Goal: Task Accomplishment & Management: Use online tool/utility

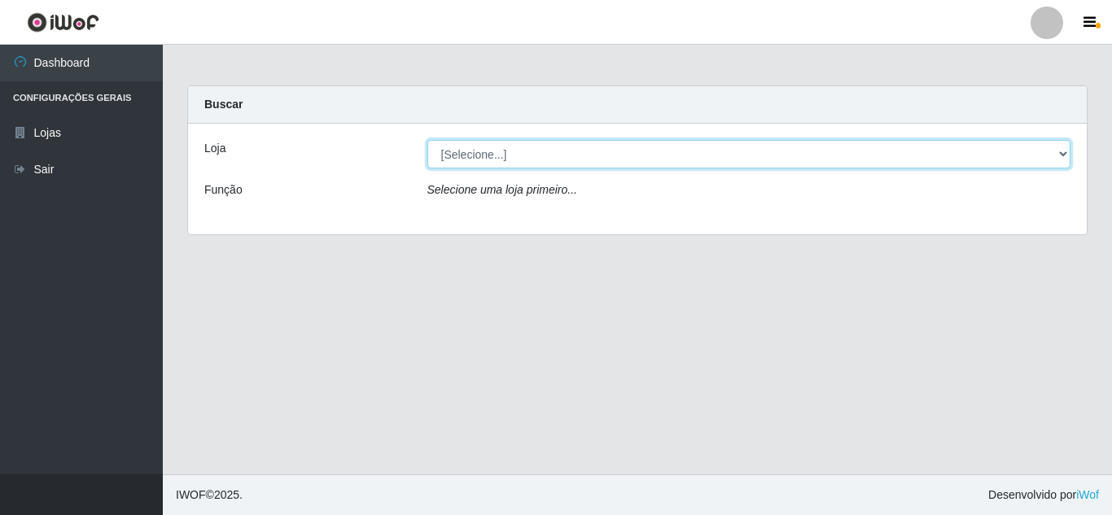
click at [516, 163] on select "[Selecione...] Rede Compras Supermercados - LOJA 5" at bounding box center [750, 154] width 644 height 29
select select "397"
click at [428, 140] on select "[Selecione...] Rede Compras Supermercados - LOJA 5" at bounding box center [750, 154] width 644 height 29
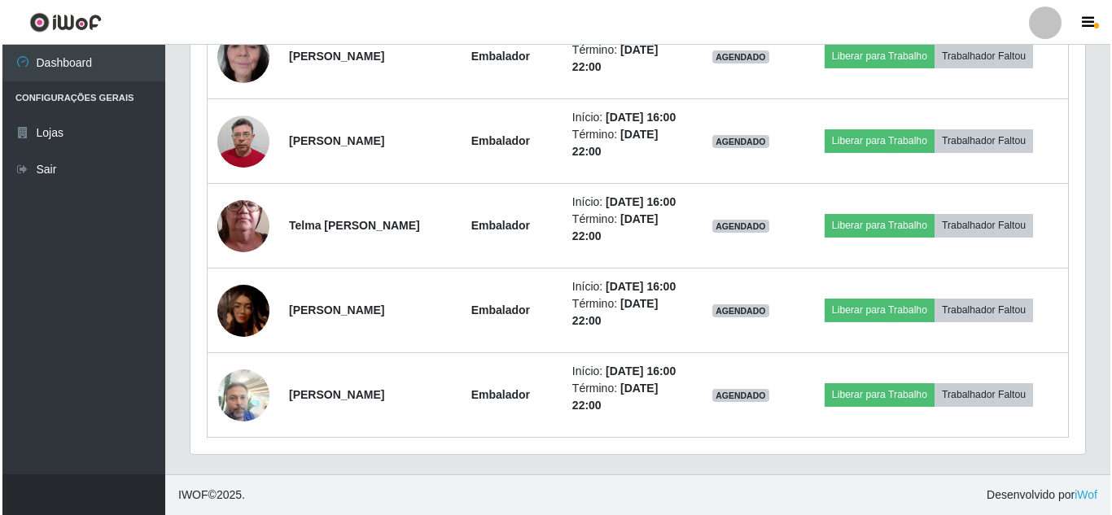
scroll to position [2108, 0]
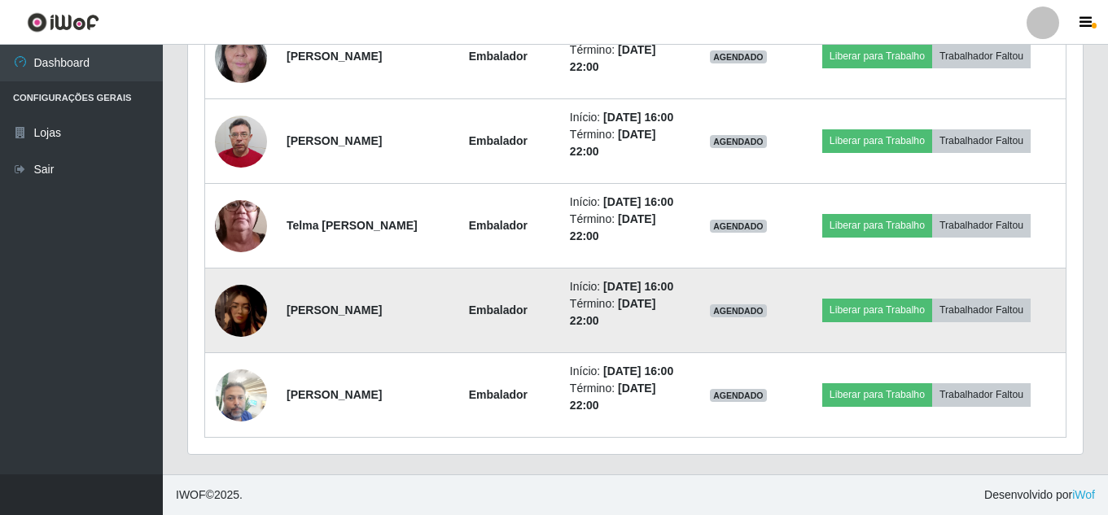
click at [244, 282] on img at bounding box center [241, 310] width 52 height 81
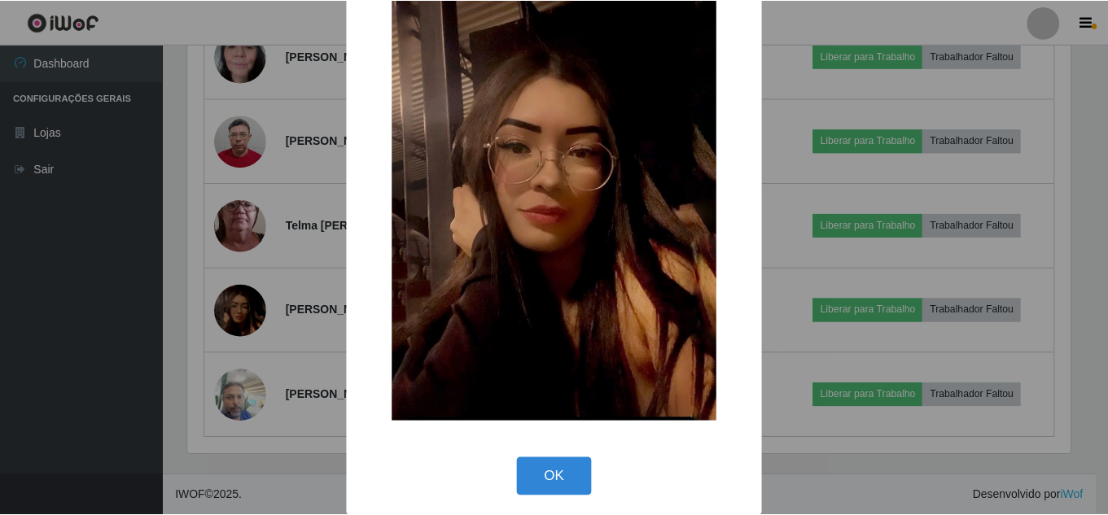
scroll to position [129, 0]
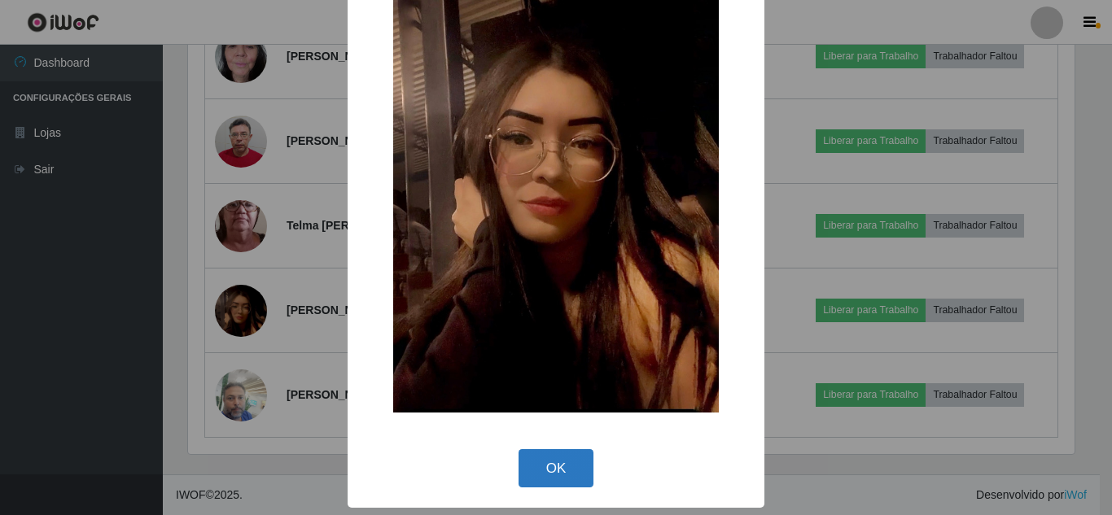
click at [542, 462] on button "OK" at bounding box center [557, 469] width 76 height 38
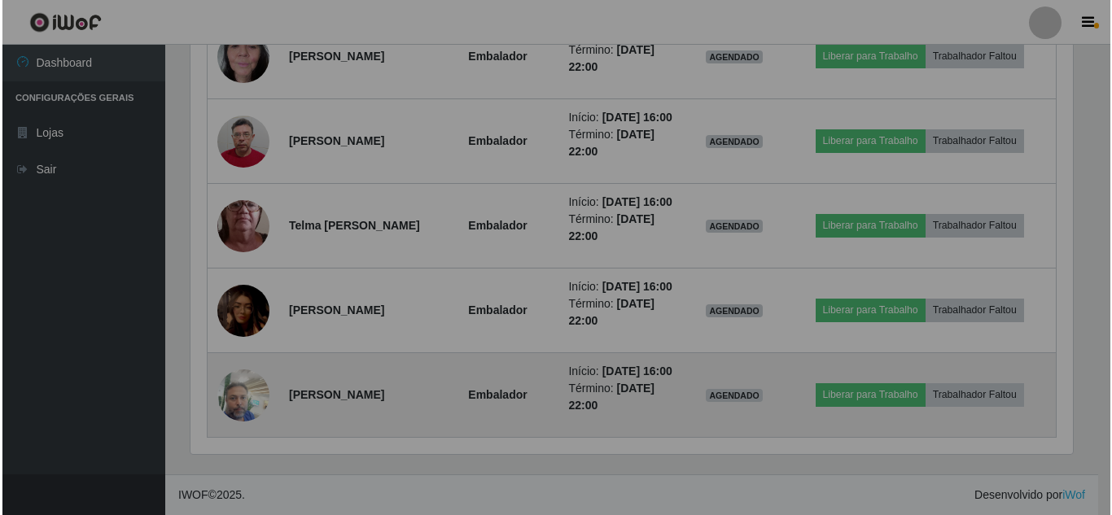
scroll to position [338, 895]
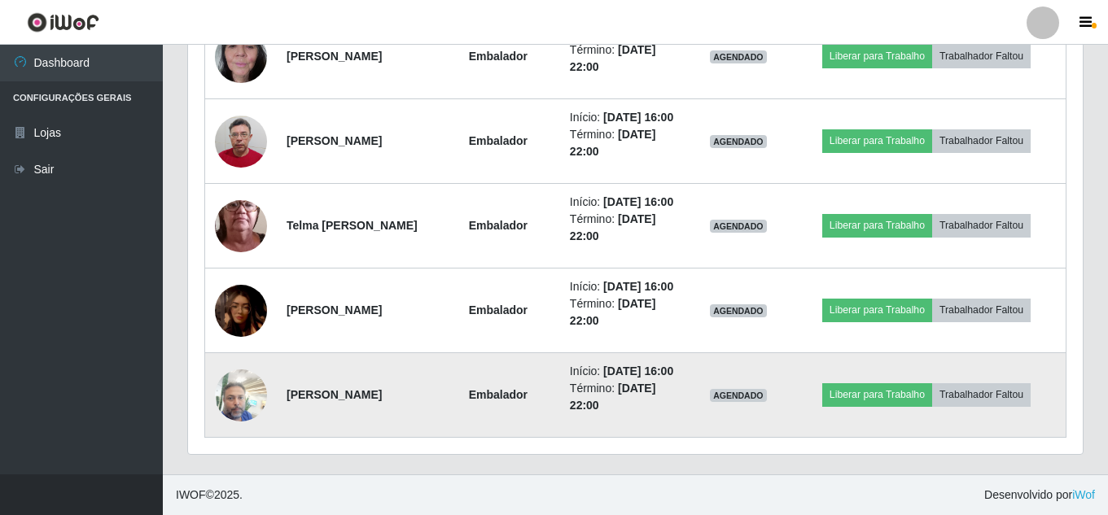
click at [238, 400] on img at bounding box center [241, 395] width 52 height 69
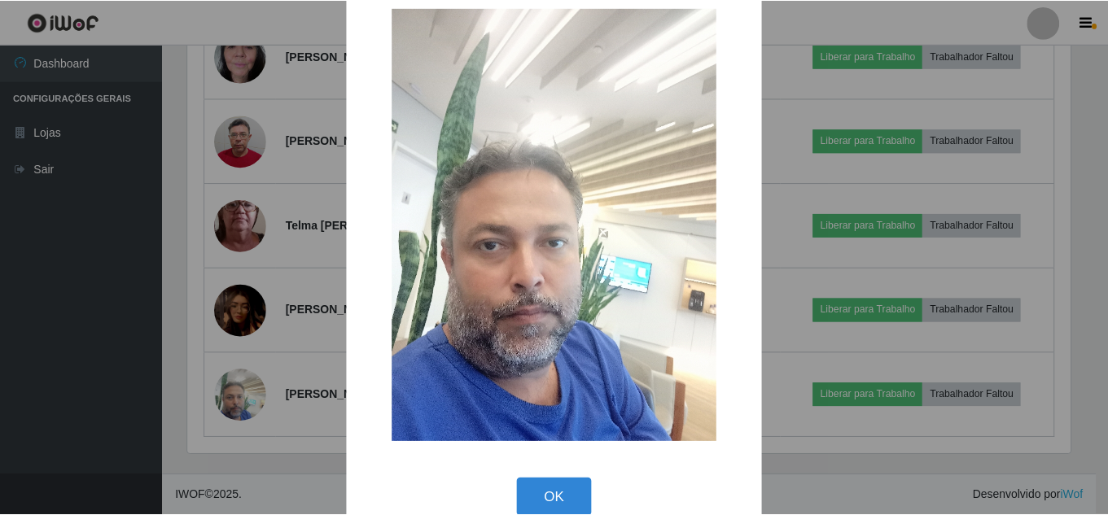
scroll to position [61, 0]
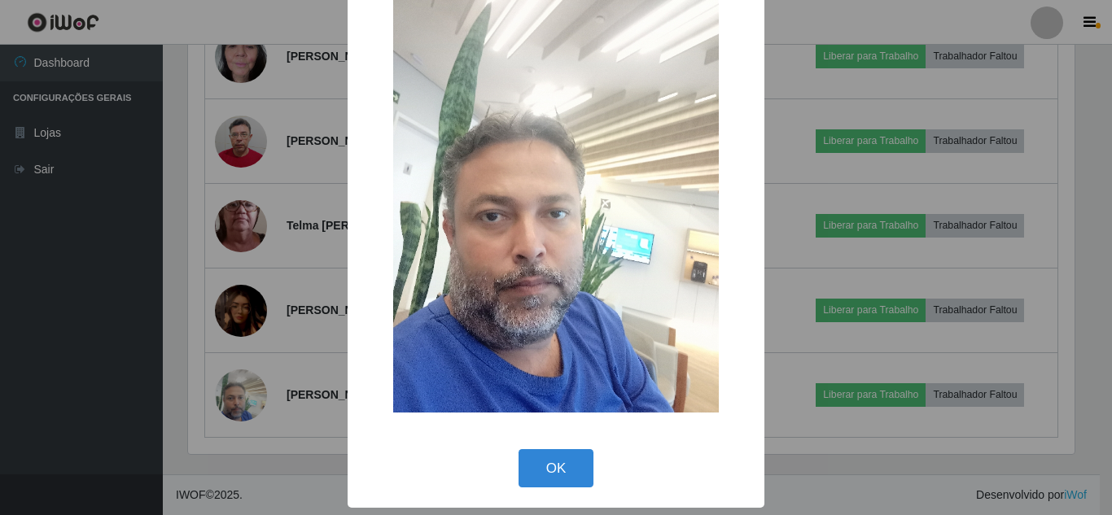
click at [534, 445] on div "OK Cancel" at bounding box center [556, 468] width 384 height 46
click at [538, 452] on div "OK Cancel" at bounding box center [556, 468] width 384 height 46
click at [540, 456] on button "OK" at bounding box center [557, 469] width 76 height 38
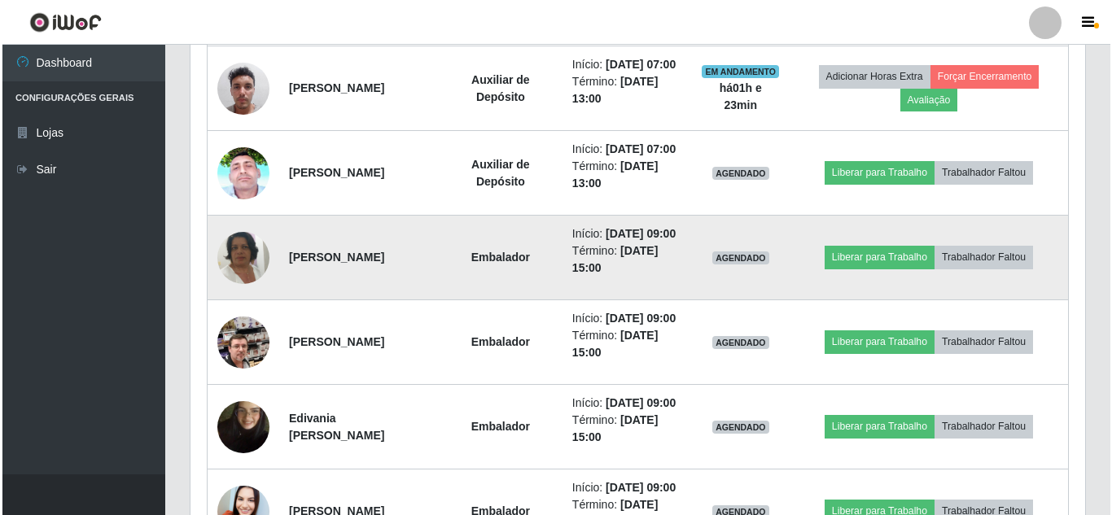
scroll to position [724, 0]
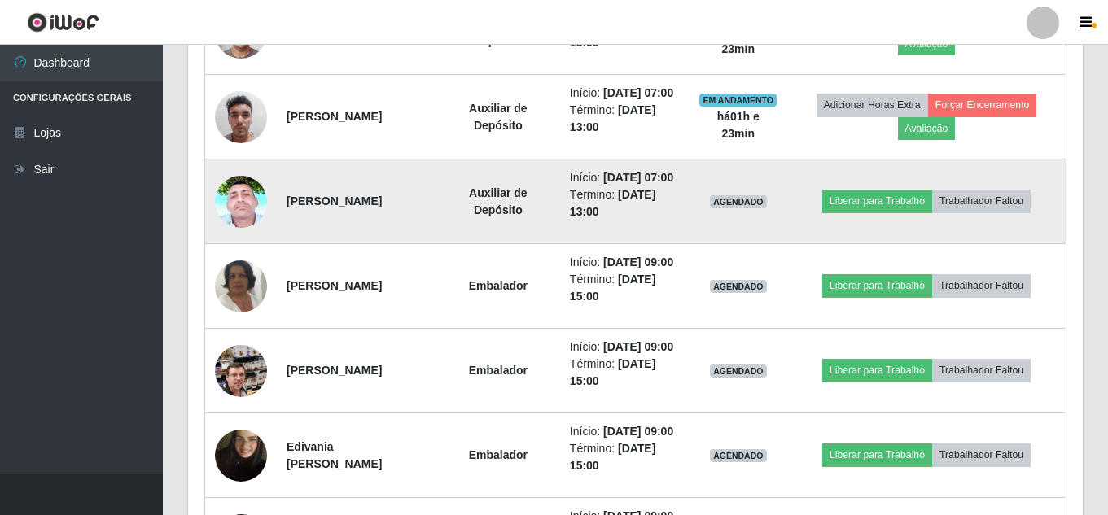
click at [243, 245] on img at bounding box center [241, 201] width 52 height 116
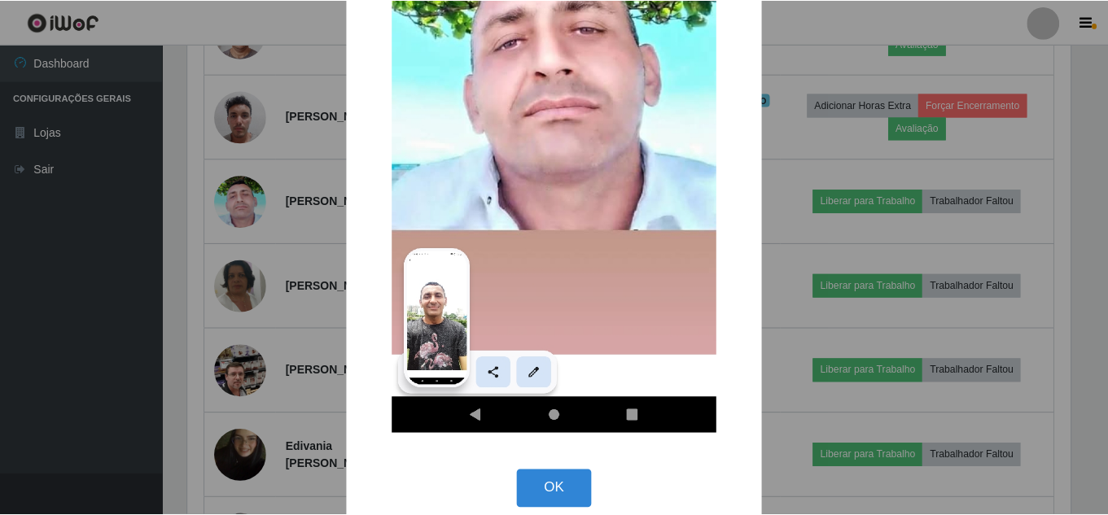
scroll to position [351, 0]
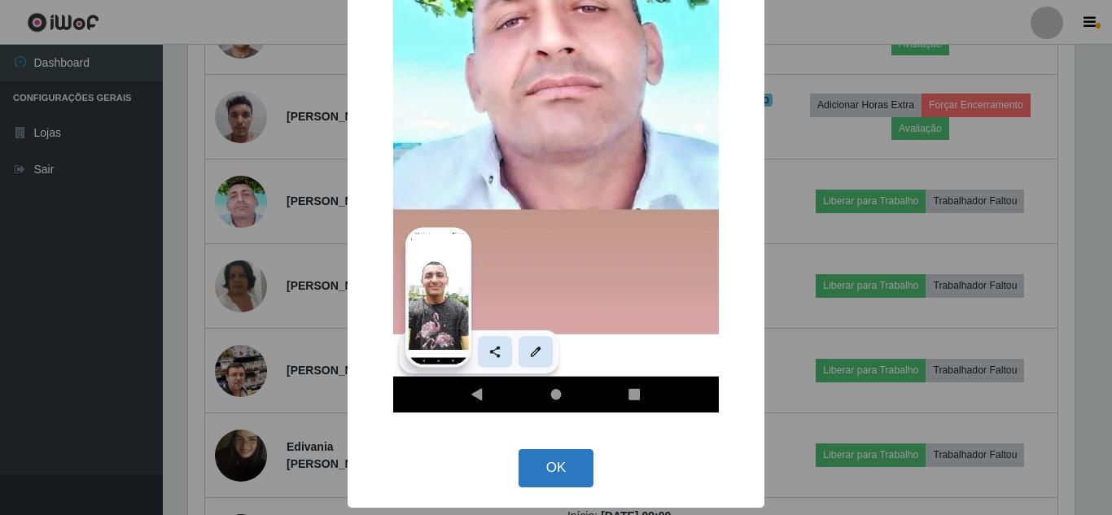
click at [522, 458] on button "OK" at bounding box center [557, 469] width 76 height 38
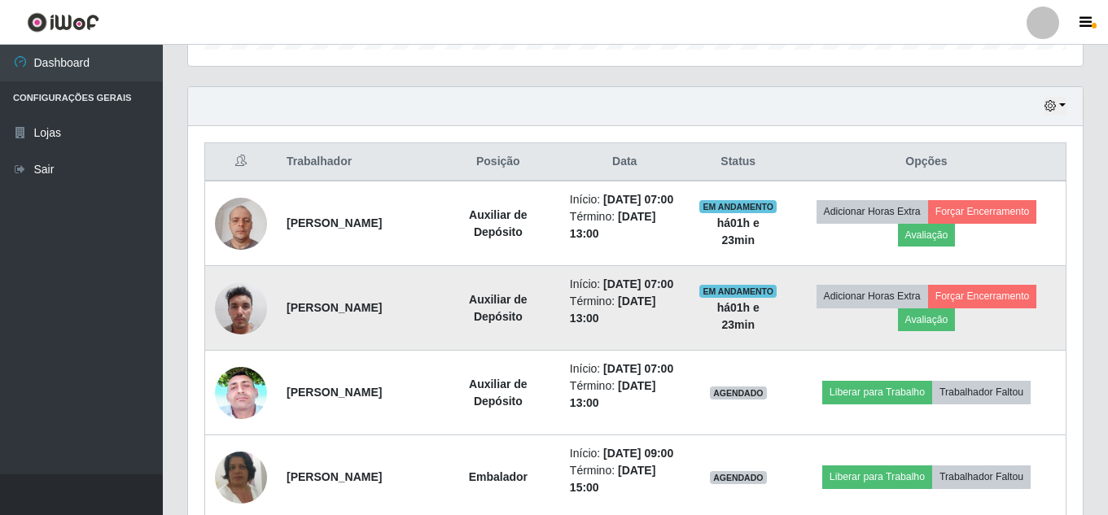
scroll to position [561, 0]
